Goal: Task Accomplishment & Management: Use online tool/utility

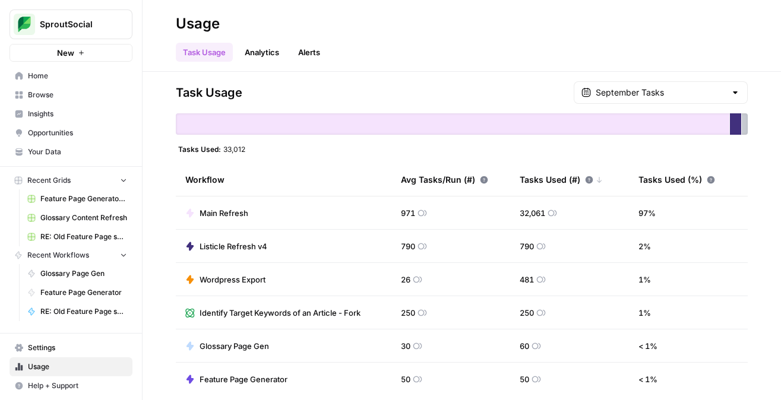
click at [48, 98] on span "Browse" at bounding box center [77, 95] width 99 height 11
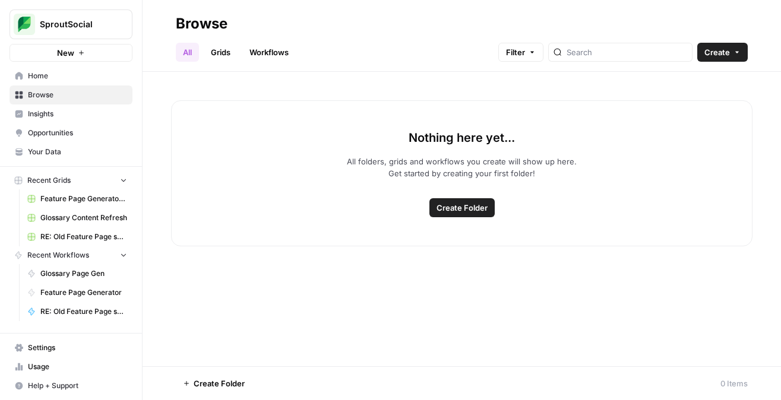
click at [269, 53] on link "Workflows" at bounding box center [268, 52] width 53 height 19
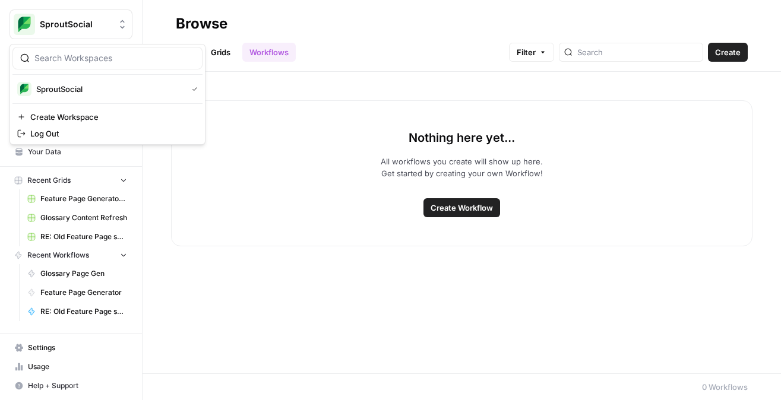
click at [84, 28] on span "SproutSocial" at bounding box center [76, 24] width 72 height 12
click at [335, 34] on div "All Grids Workflows Filter Create" at bounding box center [462, 47] width 572 height 28
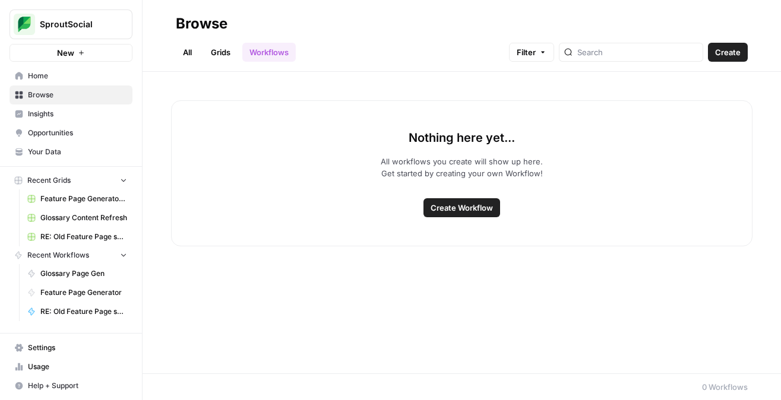
click at [59, 75] on span "Home" at bounding box center [77, 76] width 99 height 11
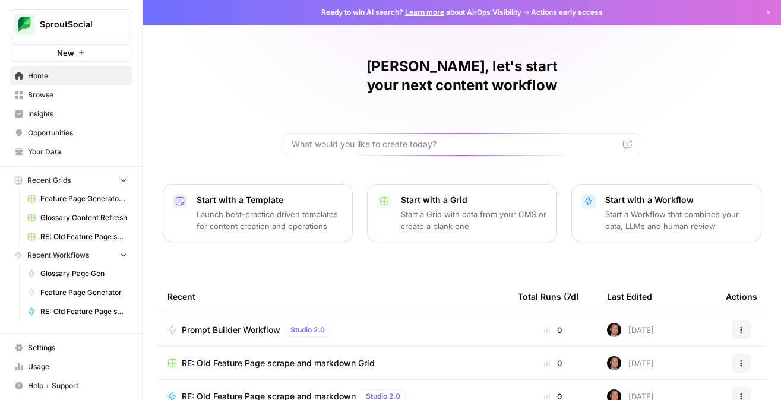
click at [250, 324] on span "Prompt Builder Workflow" at bounding box center [231, 330] width 99 height 12
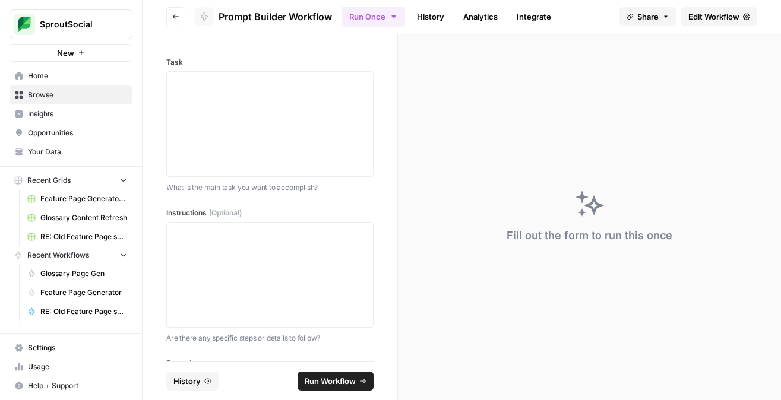
click at [700, 18] on span "Edit Workflow" at bounding box center [713, 17] width 51 height 12
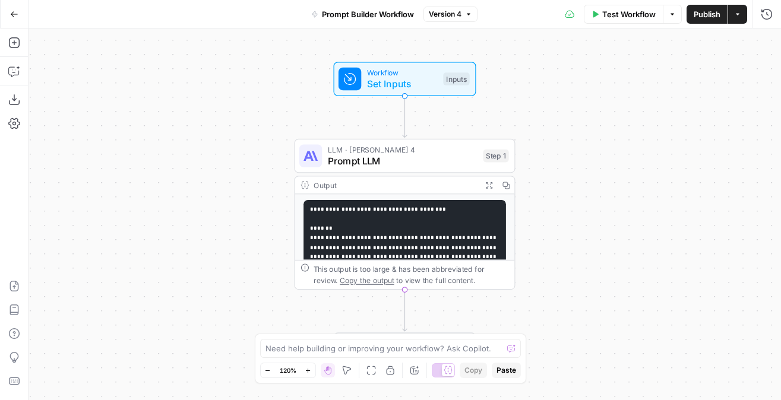
click at [220, 139] on div "Workflow Set Inputs Inputs LLM · Claude Sonnet 4 Prompt LLM Step 1 Output Expan…" at bounding box center [404, 214] width 752 height 372
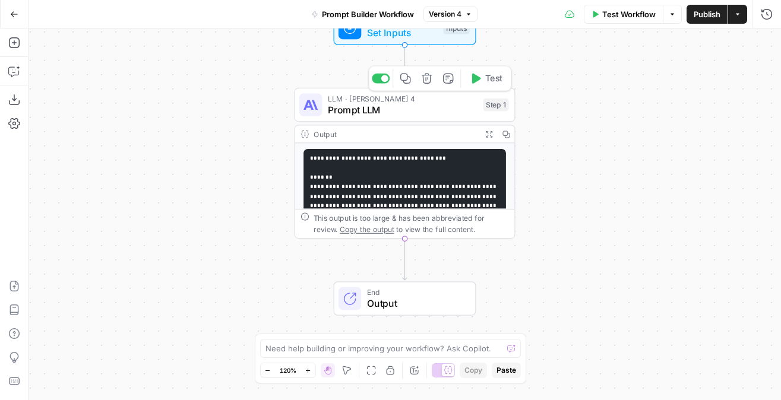
click at [376, 108] on span "Prompt LLM" at bounding box center [403, 110] width 150 height 14
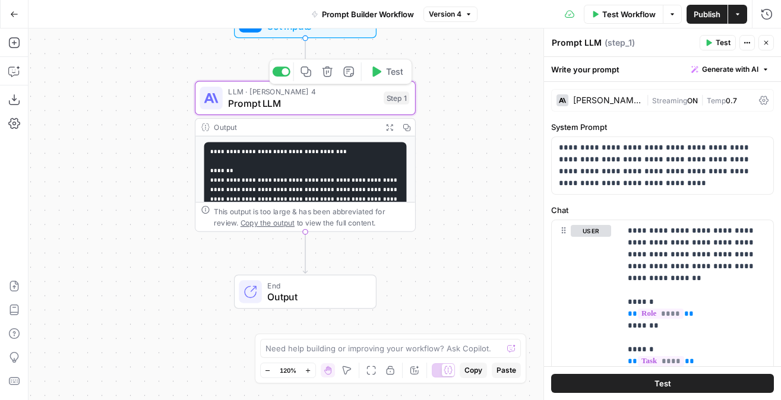
click at [326, 104] on span "Prompt LLM" at bounding box center [303, 103] width 150 height 14
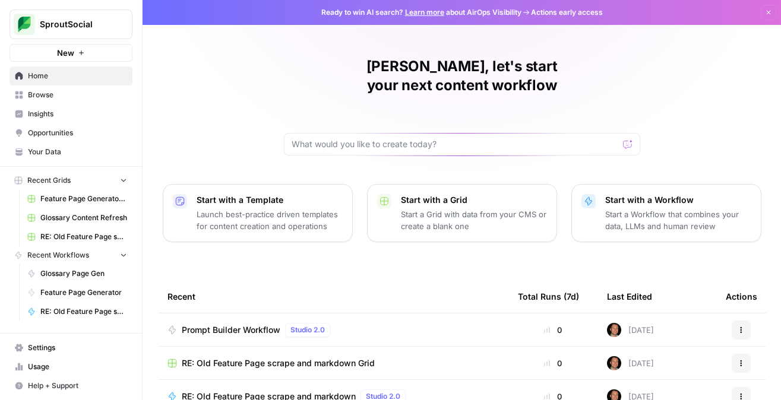
click at [51, 96] on span "Browse" at bounding box center [77, 95] width 99 height 11
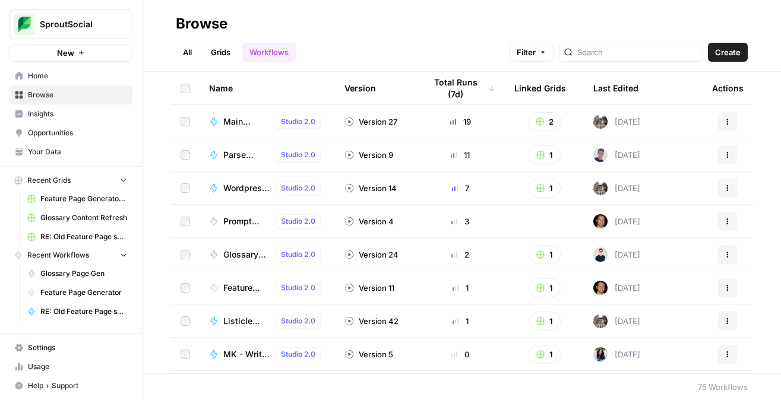
click at [50, 78] on span "Home" at bounding box center [77, 76] width 99 height 11
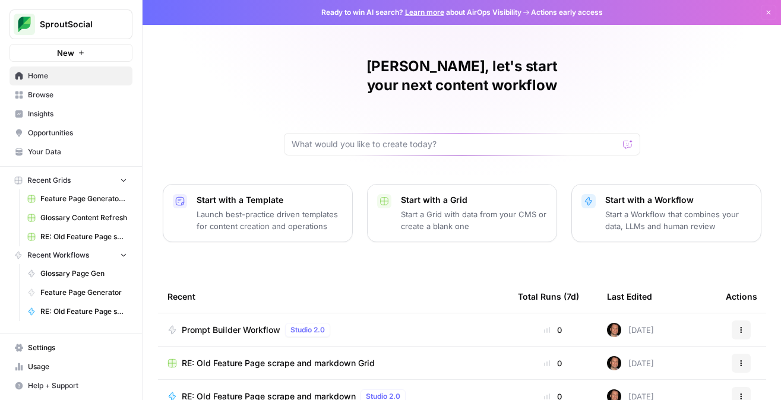
click at [224, 324] on span "Prompt Builder Workflow" at bounding box center [231, 330] width 99 height 12
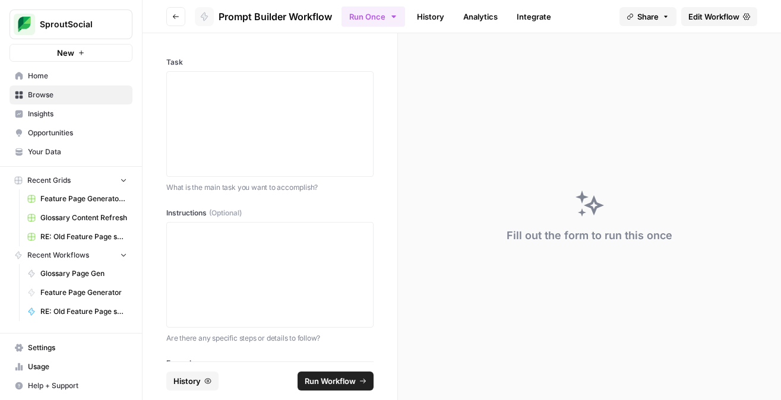
click at [147, 21] on icon "button" at bounding box center [144, 24] width 8 height 8
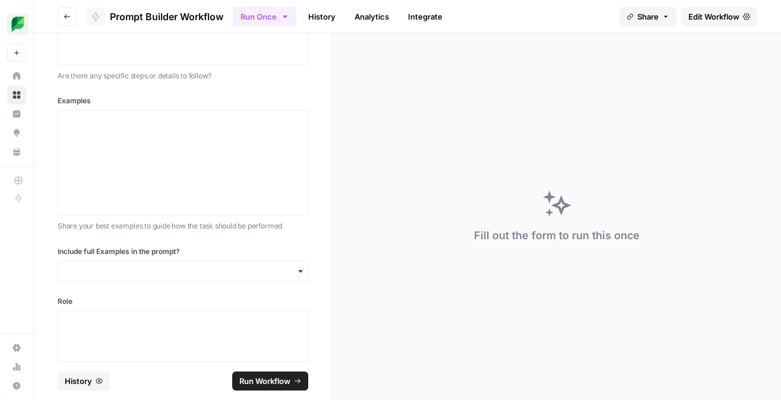
scroll to position [301, 0]
